Goal: Information Seeking & Learning: Learn about a topic

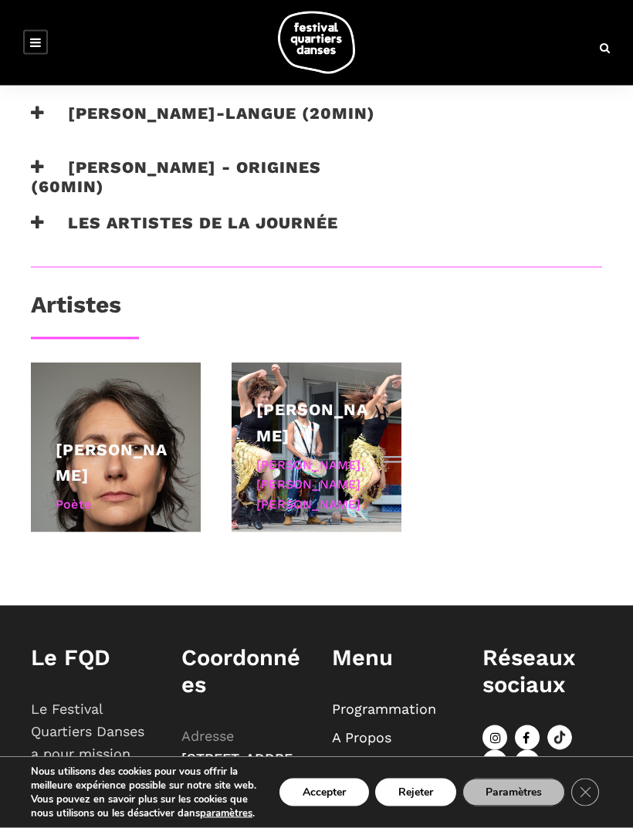
scroll to position [1249, 0]
click at [145, 231] on h3 "Les artistes de la journée" at bounding box center [184, 232] width 307 height 39
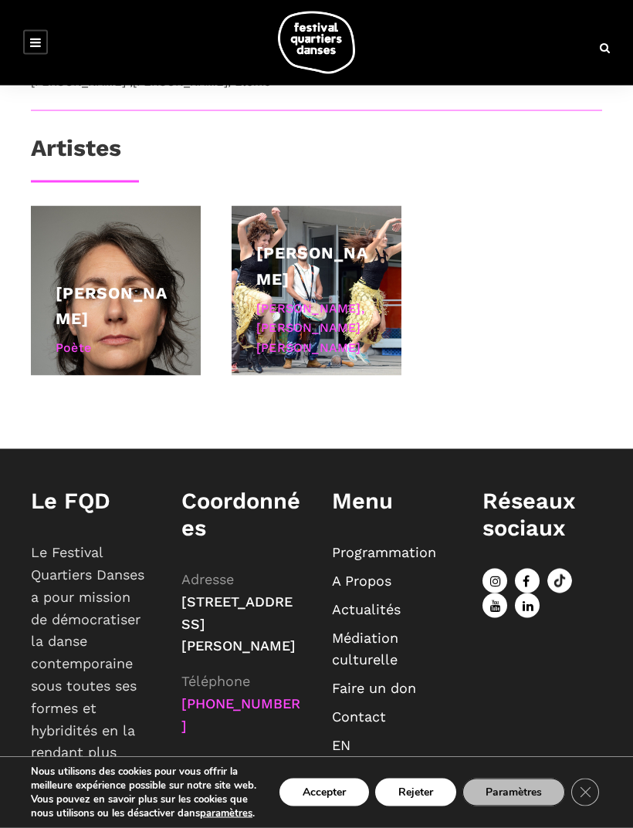
scroll to position [1525, 0]
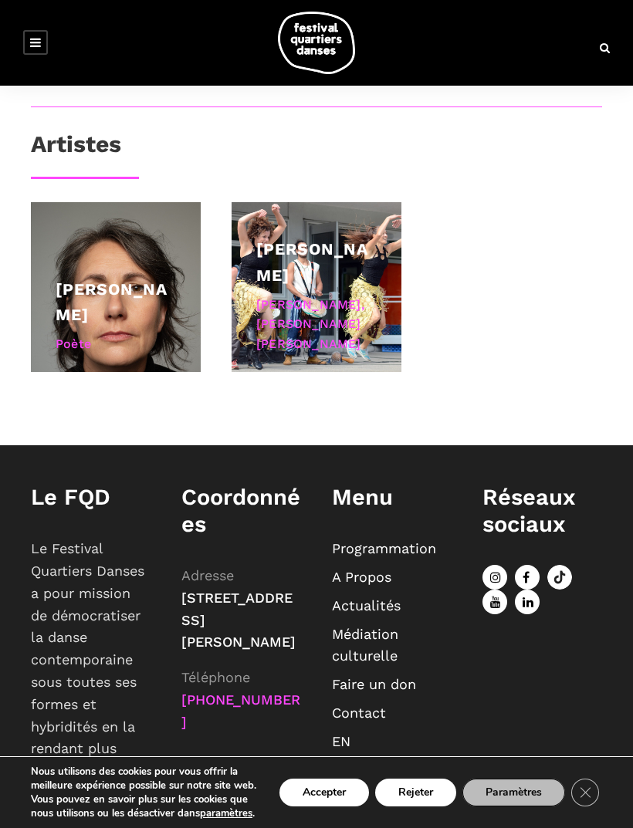
click at [115, 319] on link "[PERSON_NAME]" at bounding box center [112, 302] width 112 height 46
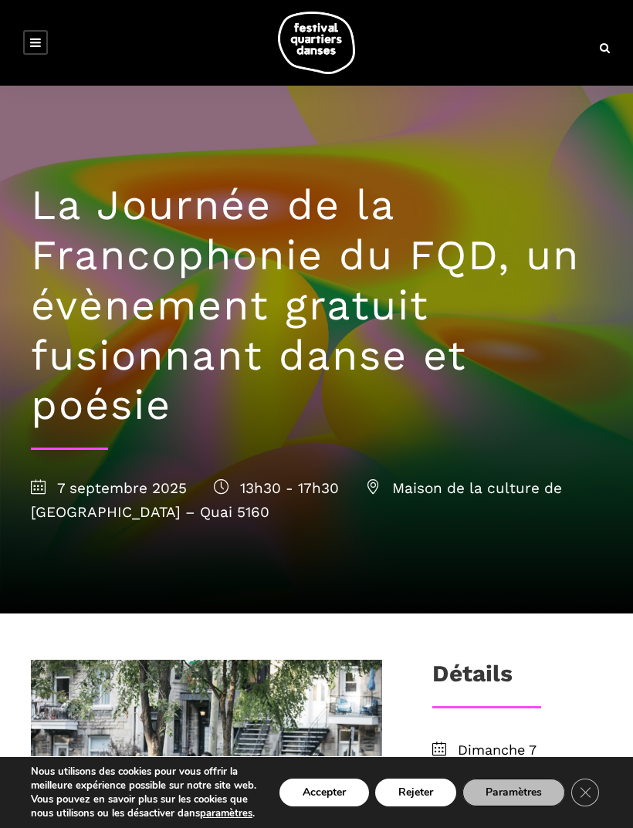
scroll to position [0, 0]
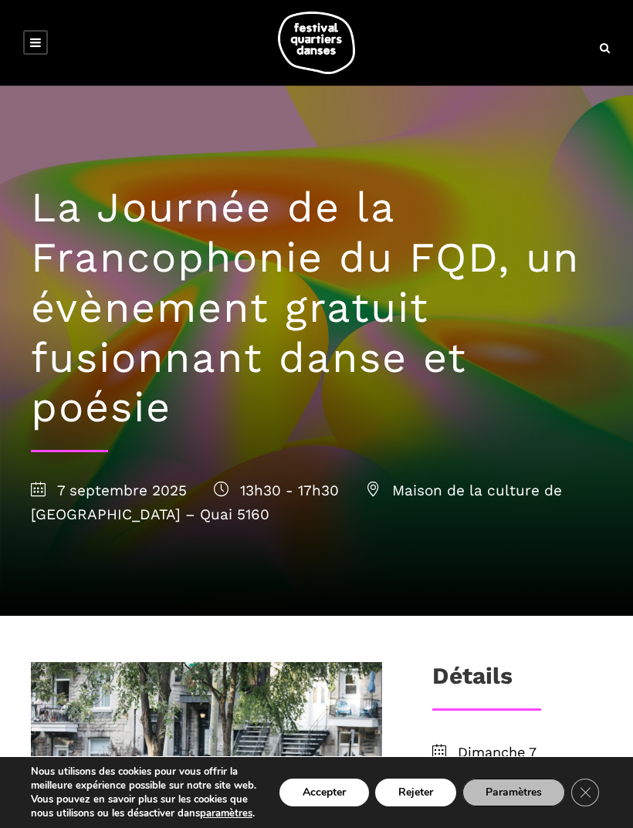
click at [36, 47] on icon at bounding box center [35, 42] width 11 height 12
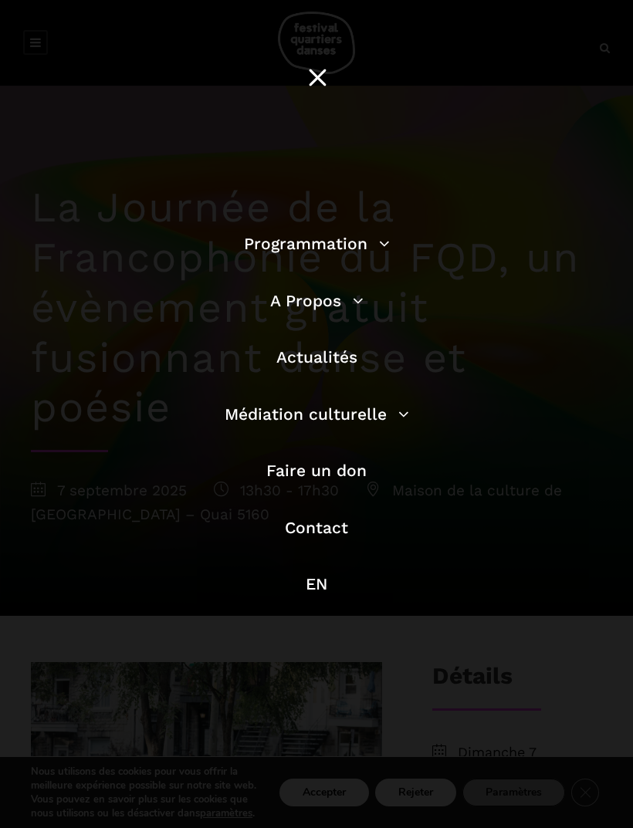
click at [304, 249] on link "Programmation" at bounding box center [317, 243] width 146 height 19
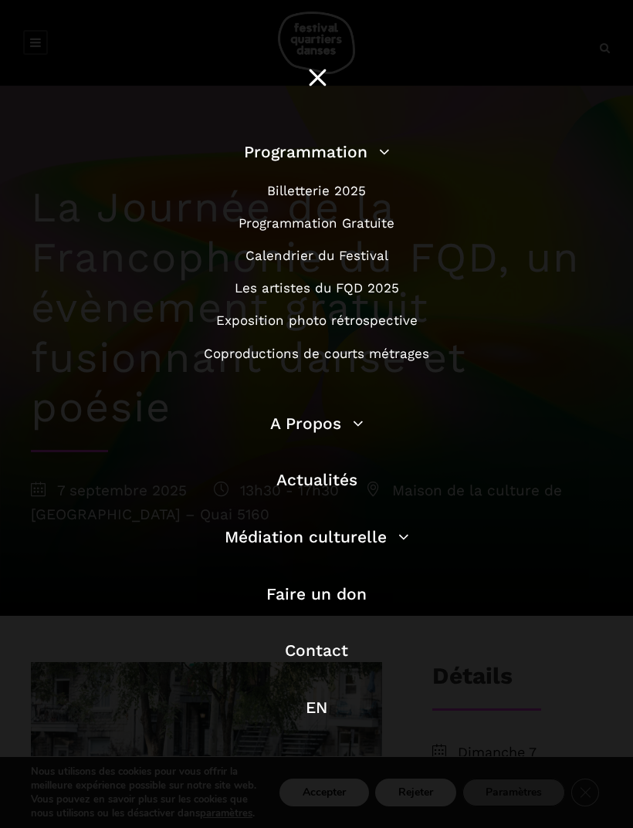
click at [309, 230] on link "Programmation Gratuite" at bounding box center [316, 222] width 156 height 15
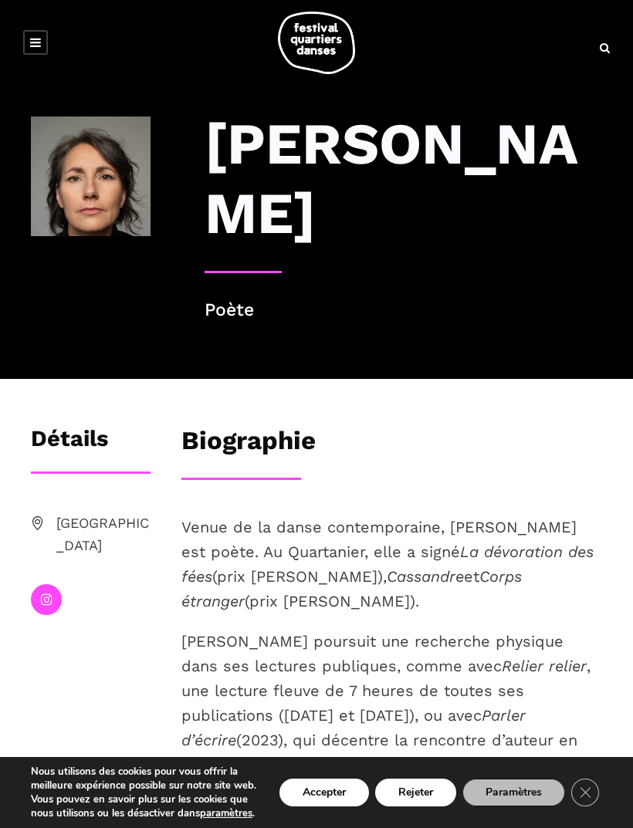
click at [29, 49] on link at bounding box center [35, 42] width 25 height 25
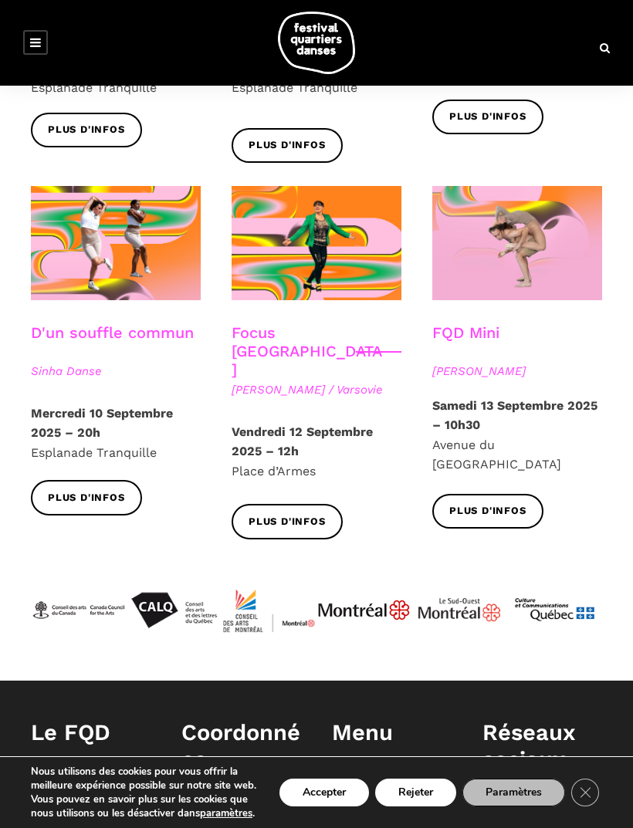
scroll to position [1707, 0]
